Goal: Transaction & Acquisition: Book appointment/travel/reservation

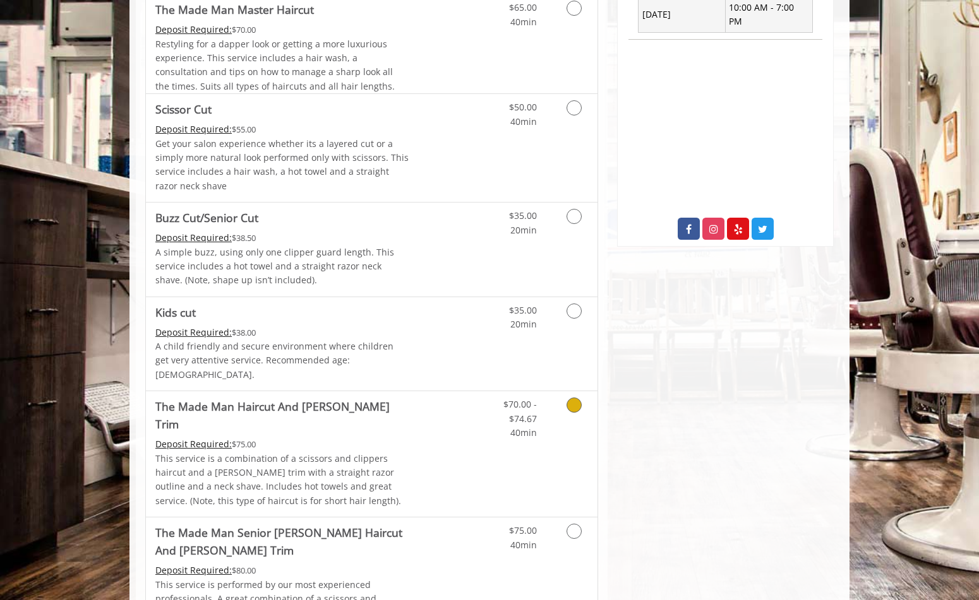
scroll to position [579, 0]
click at [575, 217] on icon "Grooming services" at bounding box center [573, 215] width 15 height 15
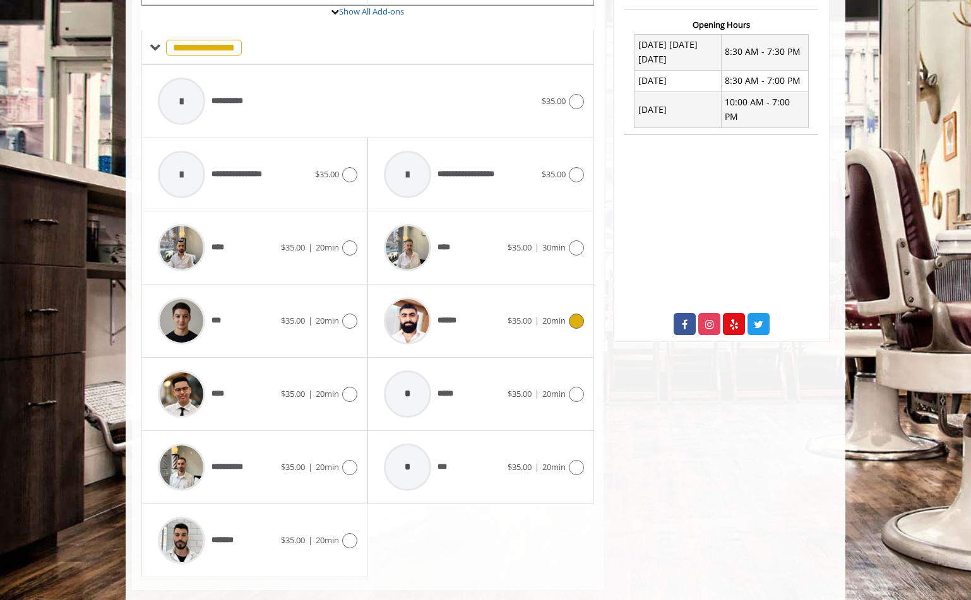
scroll to position [504, 0]
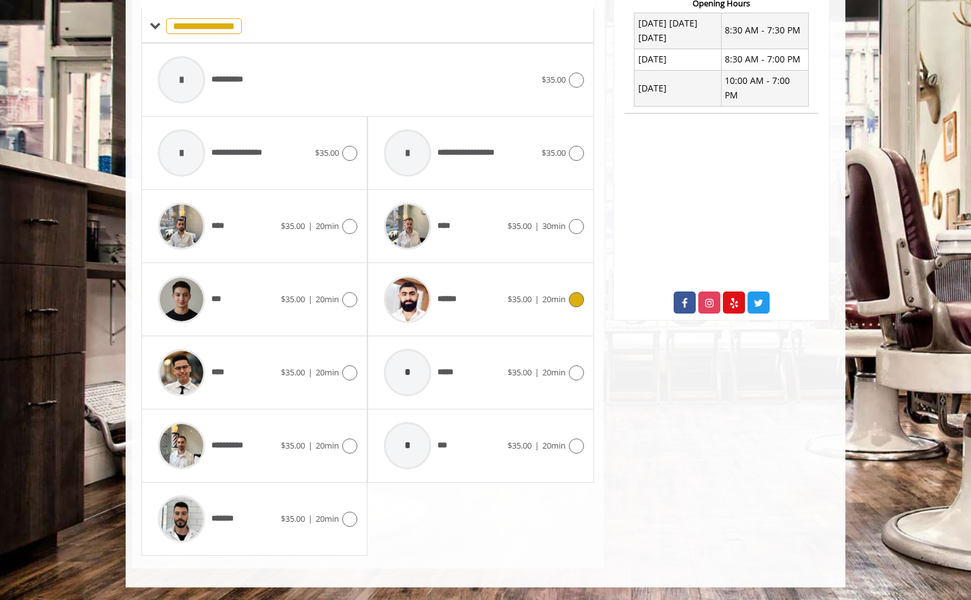
click at [576, 301] on icon at bounding box center [576, 299] width 15 height 15
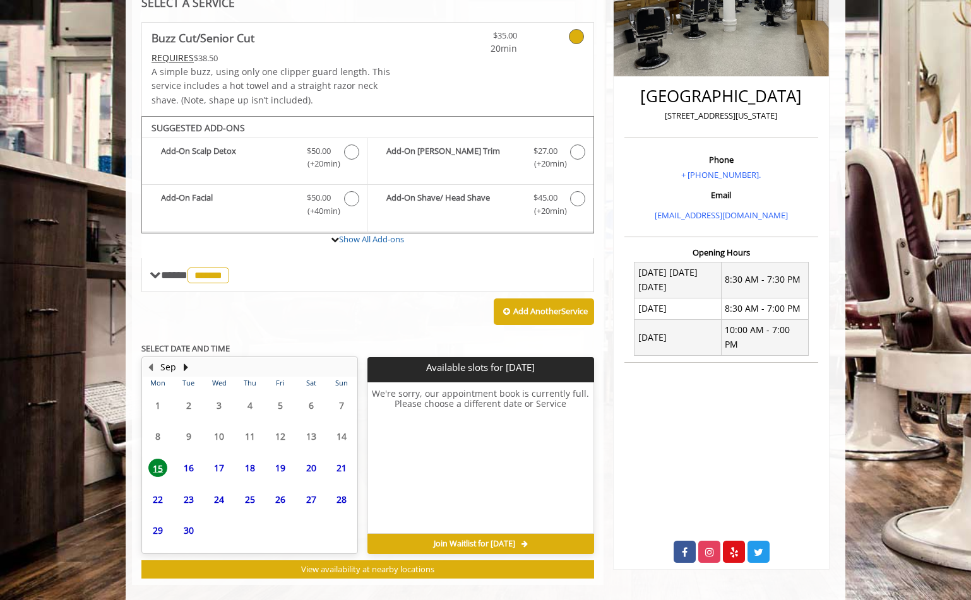
scroll to position [270, 0]
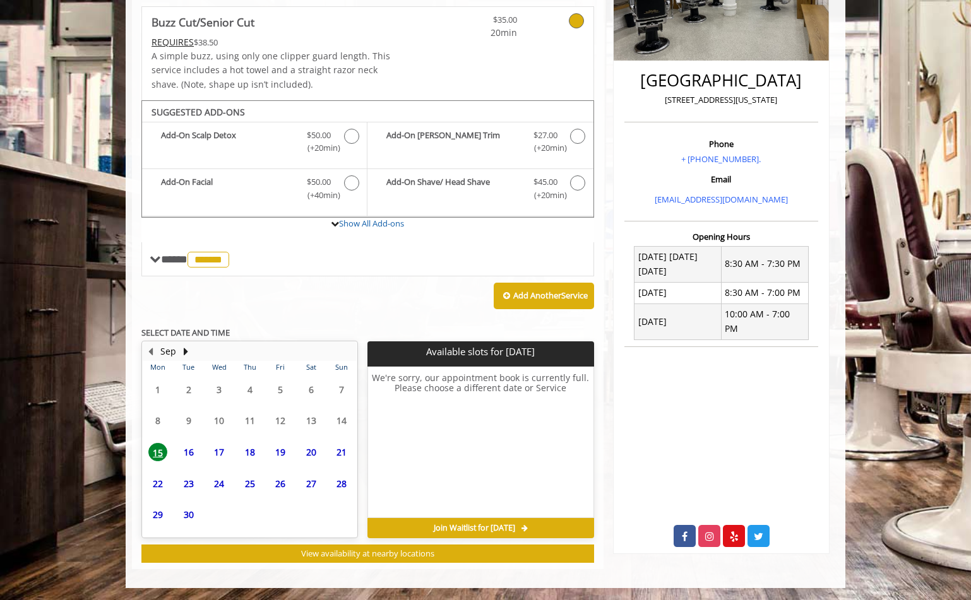
click at [188, 452] on span "16" at bounding box center [188, 452] width 19 height 18
click at [222, 451] on span "17" at bounding box center [219, 452] width 19 height 18
click at [249, 449] on span "18" at bounding box center [250, 452] width 19 height 18
click at [191, 484] on span "23" at bounding box center [188, 484] width 19 height 18
click at [186, 352] on button "Next Month" at bounding box center [186, 352] width 10 height 14
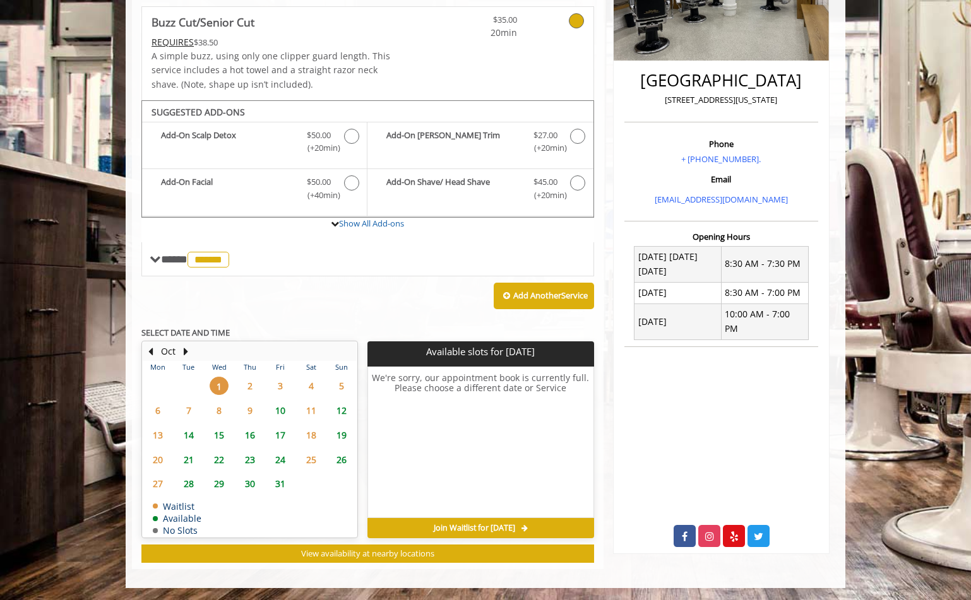
click at [282, 411] on span "10" at bounding box center [280, 411] width 19 height 18
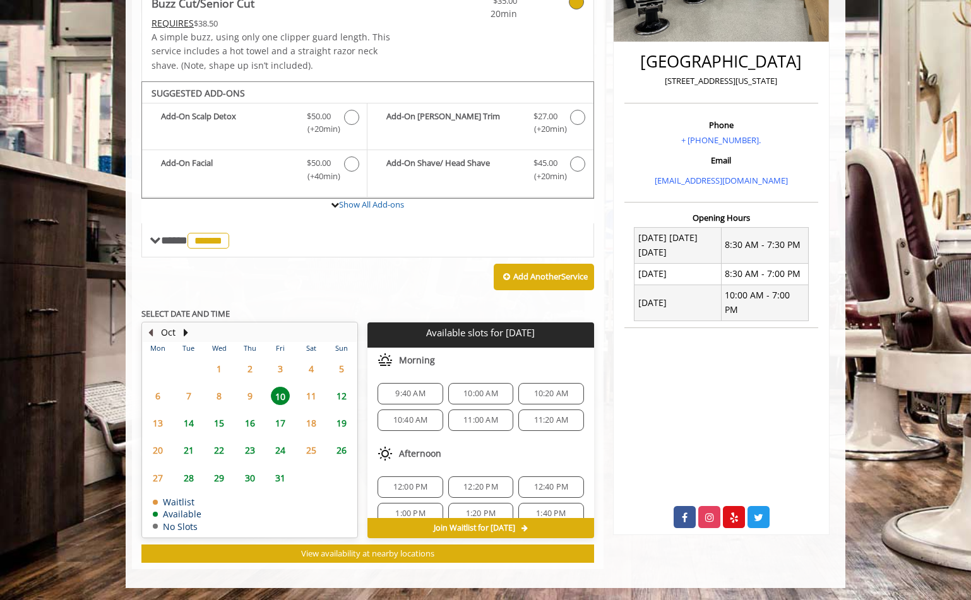
click at [151, 333] on button "Previous Month" at bounding box center [150, 333] width 10 height 14
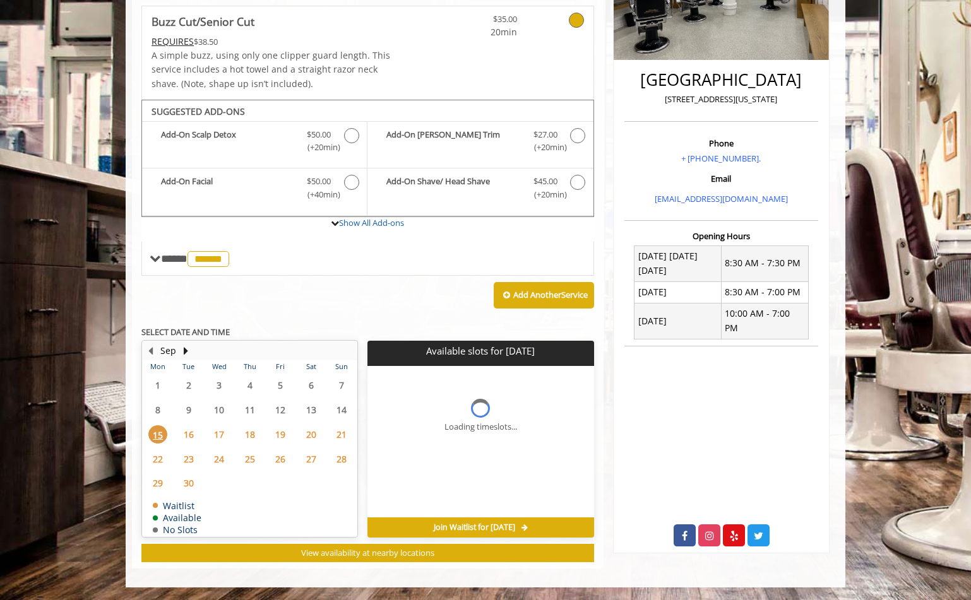
scroll to position [270, 0]
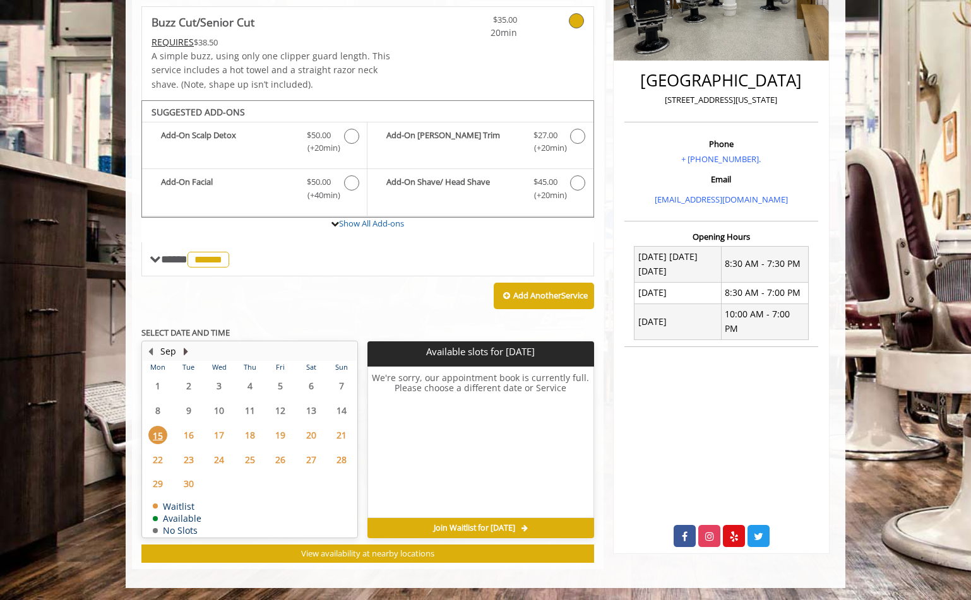
click at [185, 352] on button "Next Month" at bounding box center [186, 352] width 10 height 14
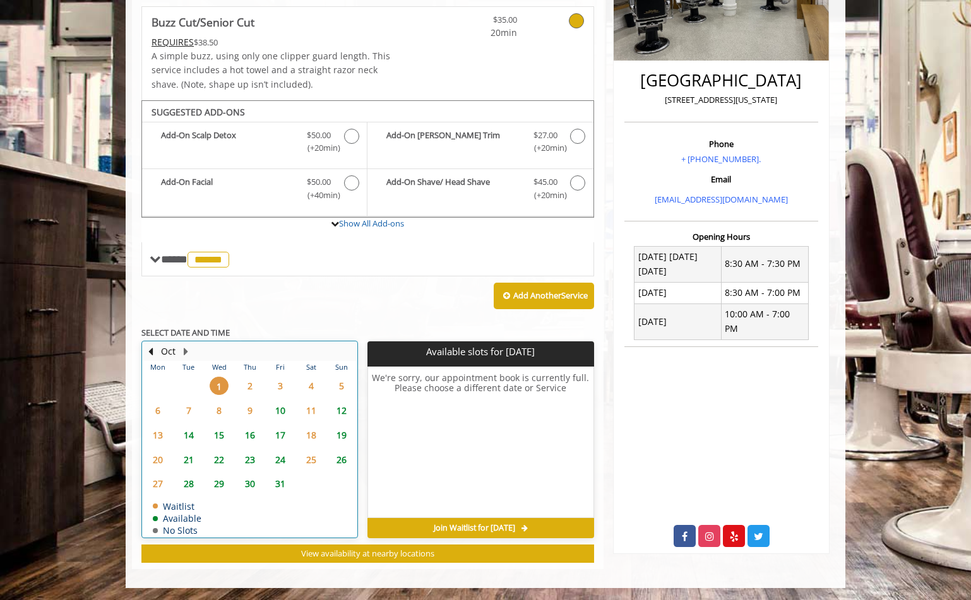
click at [185, 352] on button "Next Month" at bounding box center [186, 352] width 10 height 14
click at [150, 350] on button "Previous Month" at bounding box center [150, 352] width 10 height 14
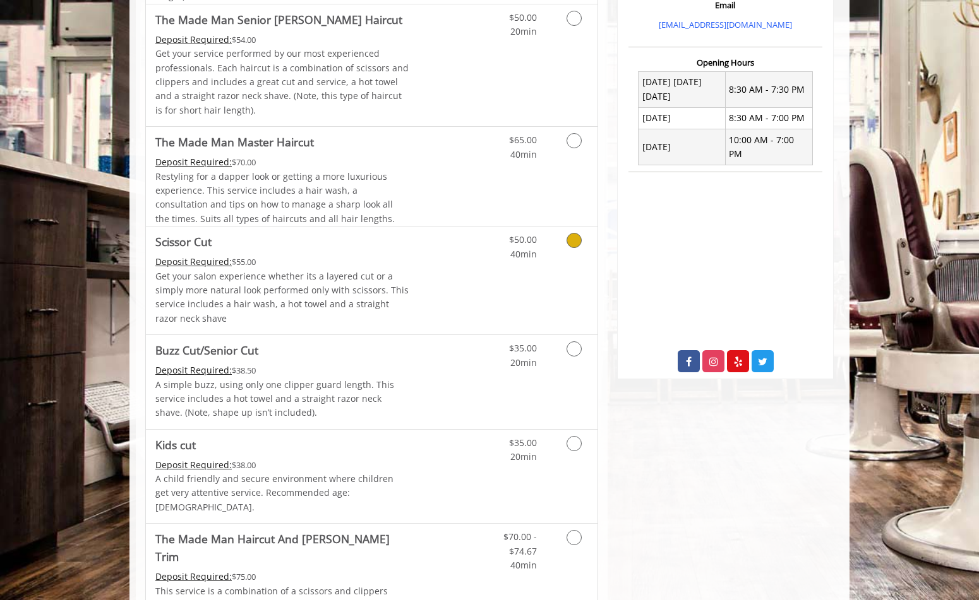
scroll to position [458, 0]
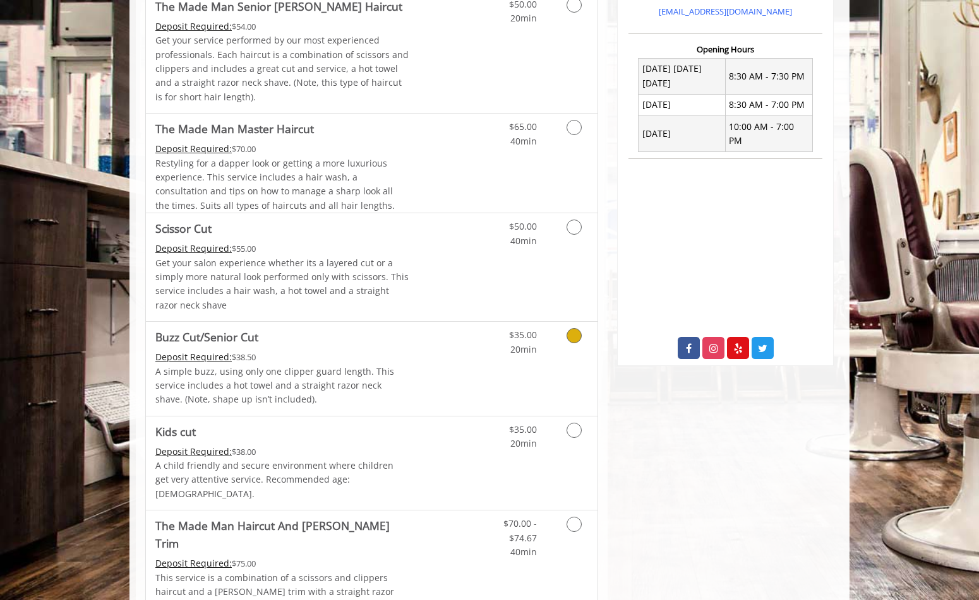
click at [576, 337] on icon "Grooming services" at bounding box center [573, 335] width 15 height 15
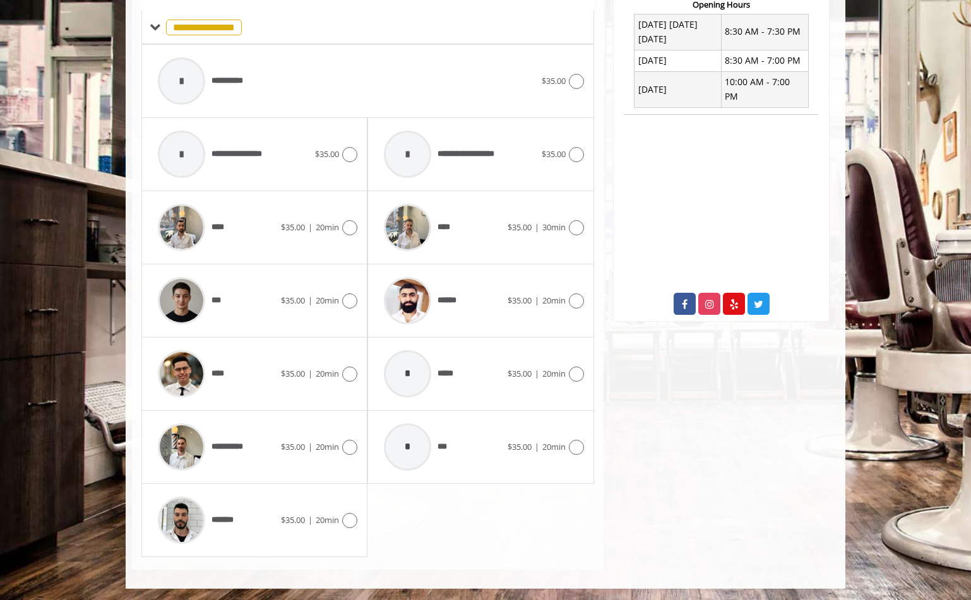
scroll to position [504, 0]
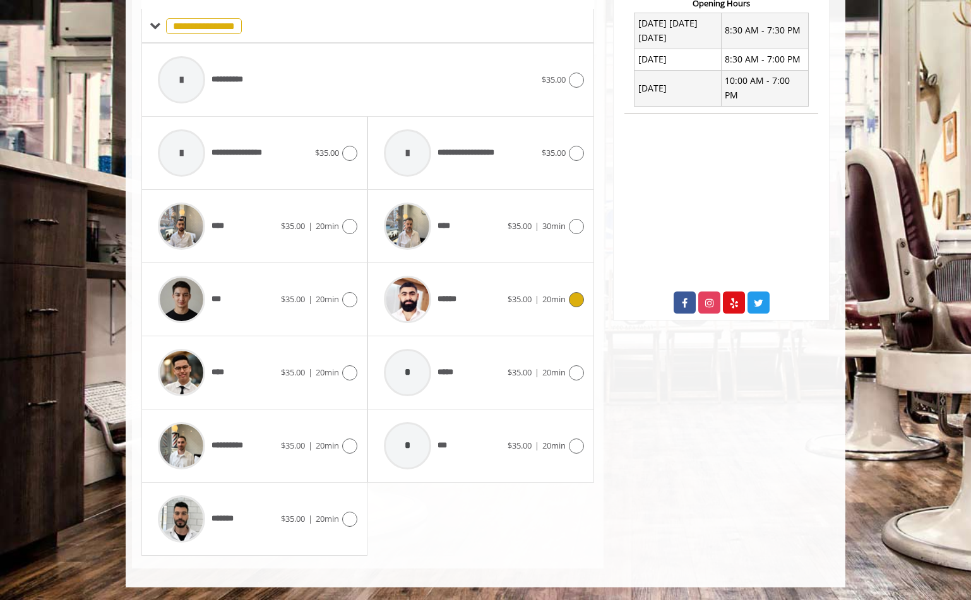
click at [576, 301] on icon at bounding box center [576, 299] width 15 height 15
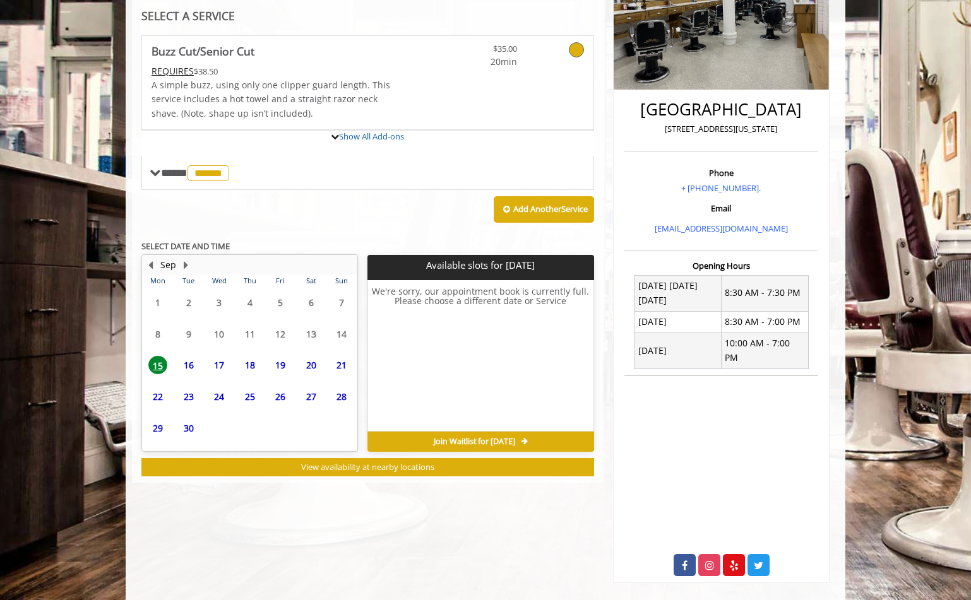
scroll to position [270, 0]
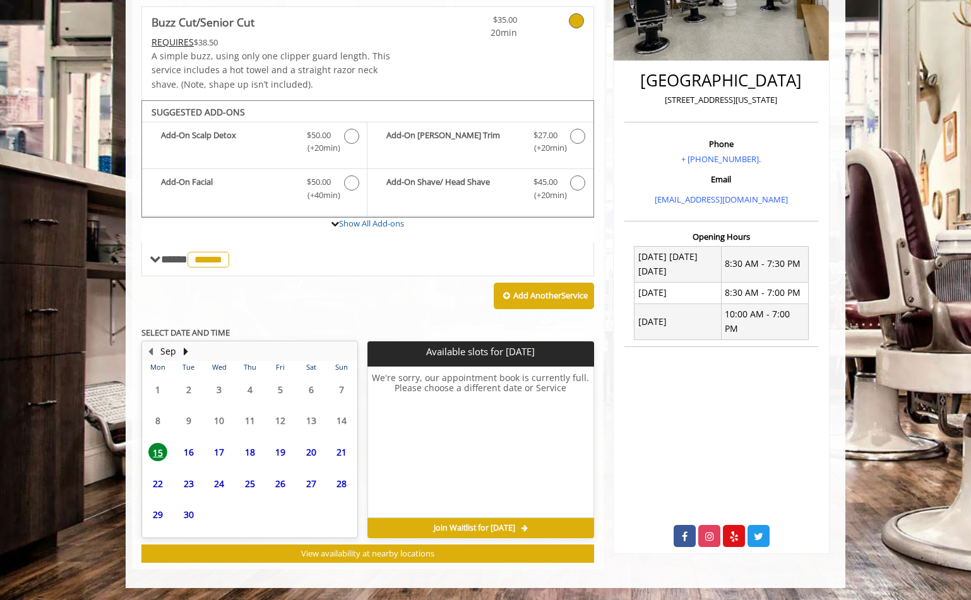
click at [189, 452] on span "16" at bounding box center [188, 452] width 19 height 18
click at [186, 352] on button "Next Month" at bounding box center [186, 352] width 10 height 14
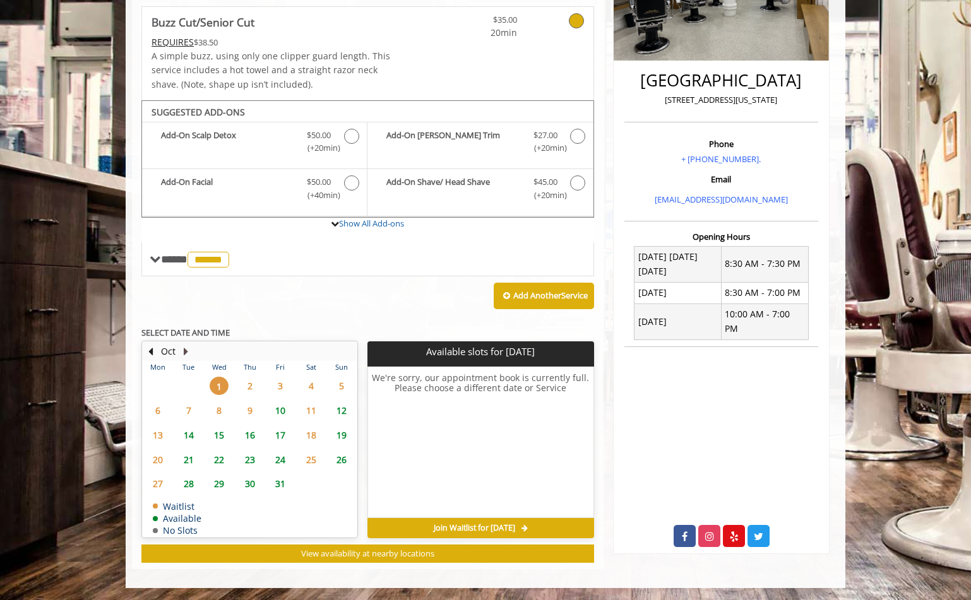
click at [186, 352] on button "Next Month" at bounding box center [186, 352] width 10 height 14
click at [189, 410] on span "4" at bounding box center [188, 411] width 19 height 18
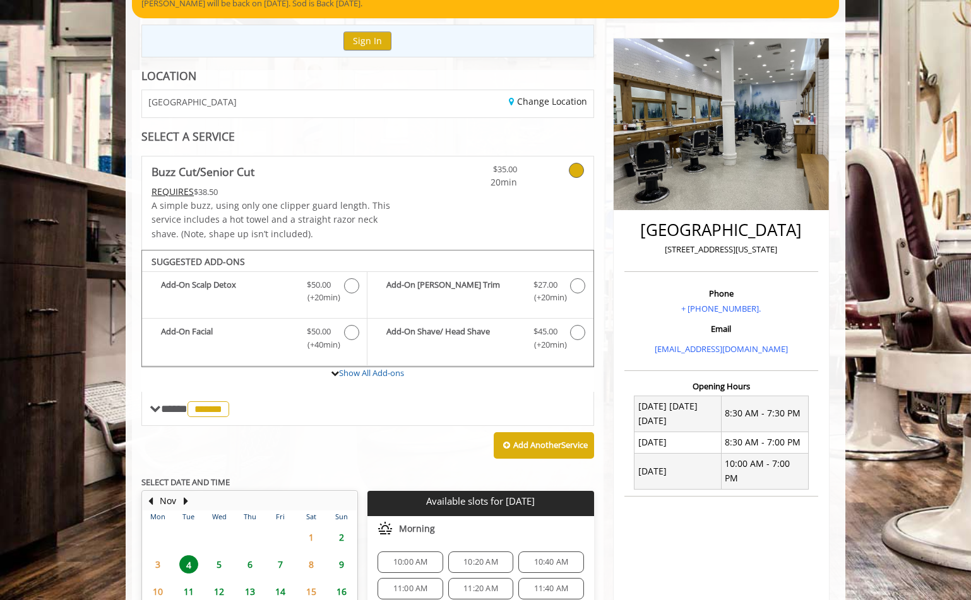
scroll to position [0, 0]
